Goal: Navigation & Orientation: Find specific page/section

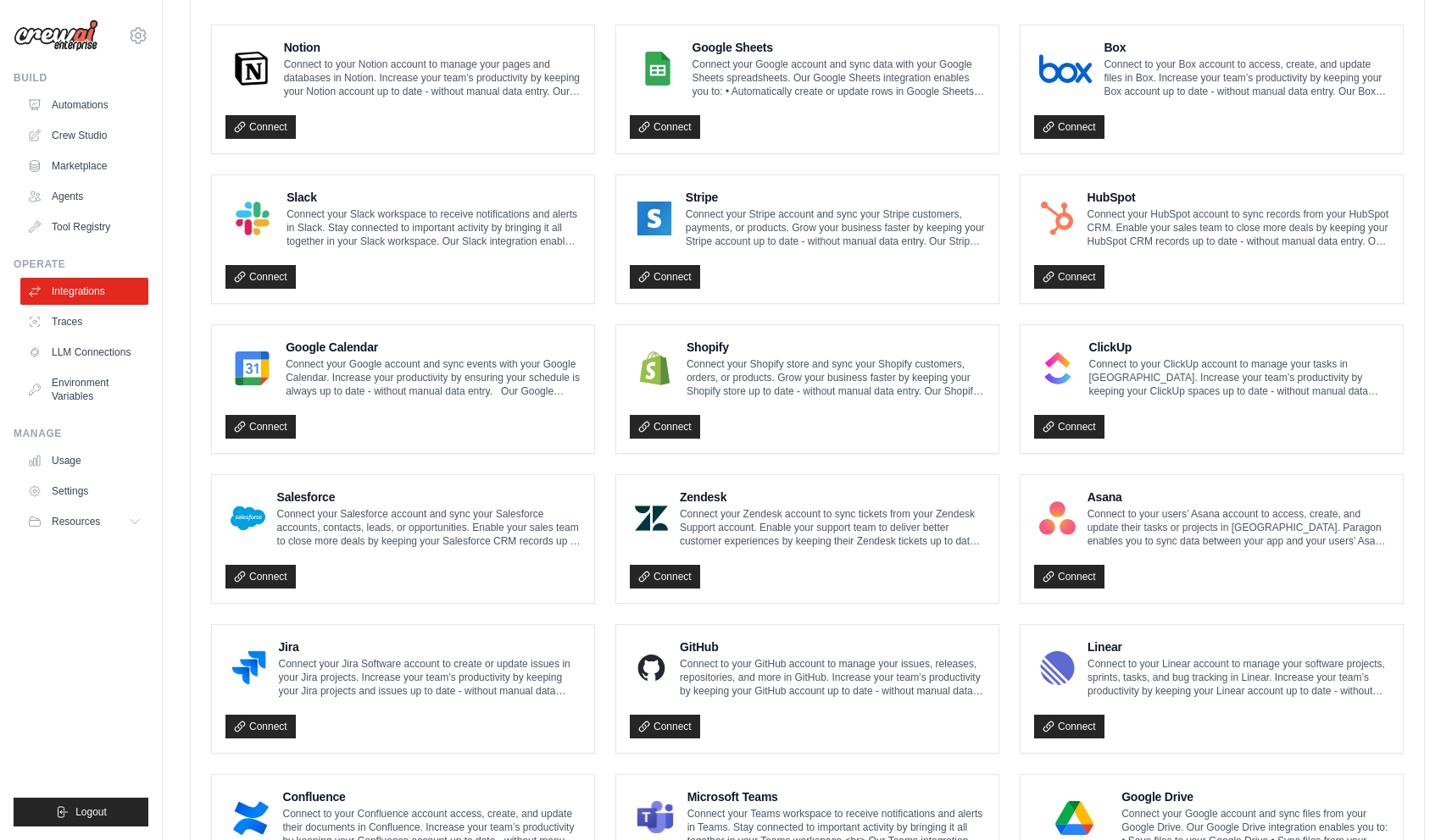
scroll to position [629, 0]
